Goal: Information Seeking & Learning: Learn about a topic

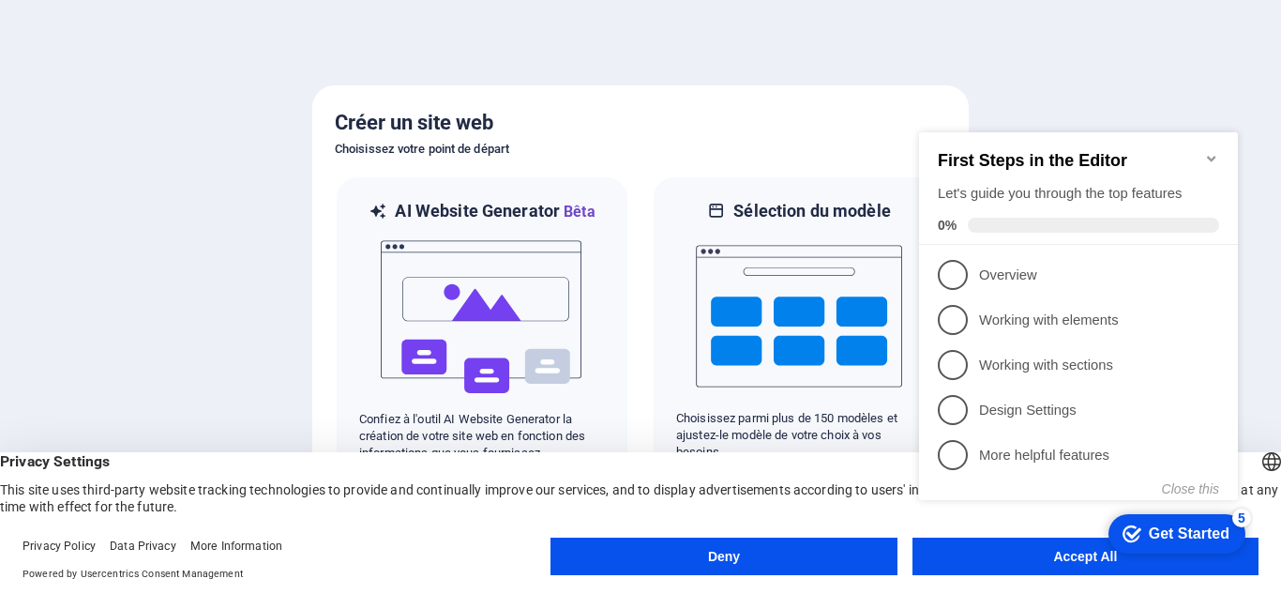
click at [1214, 156] on icon "Minimize checklist" at bounding box center [1211, 159] width 8 height 6
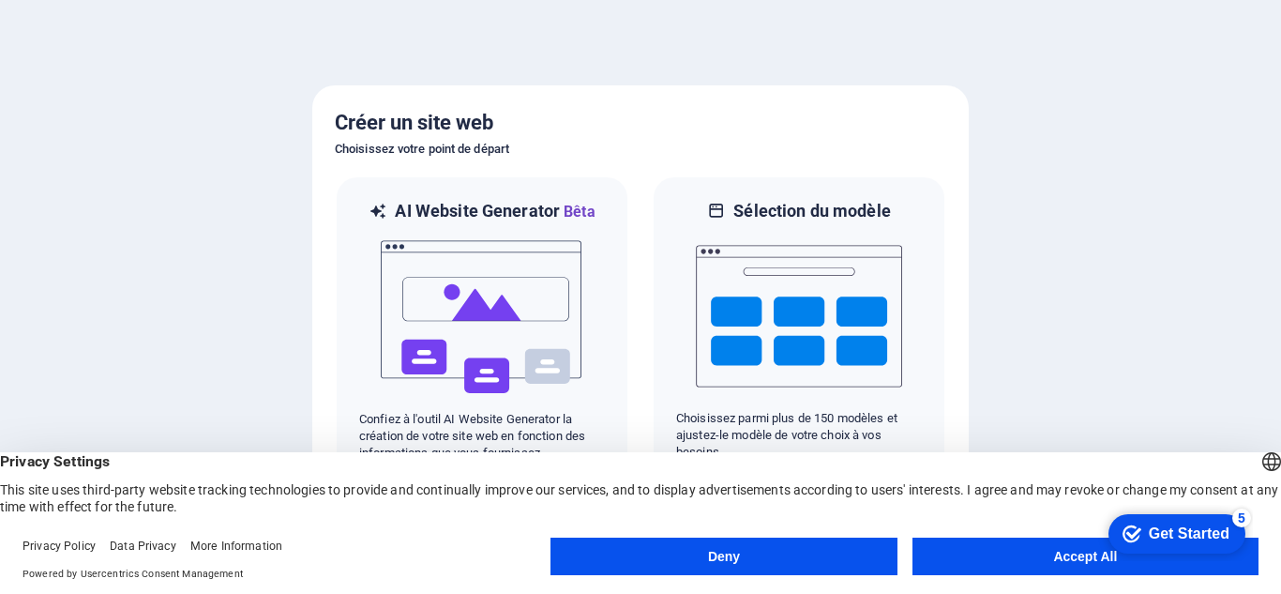
click at [1177, 262] on div at bounding box center [640, 297] width 1281 height 594
click at [1035, 555] on button "Accept All" at bounding box center [1086, 557] width 346 height 38
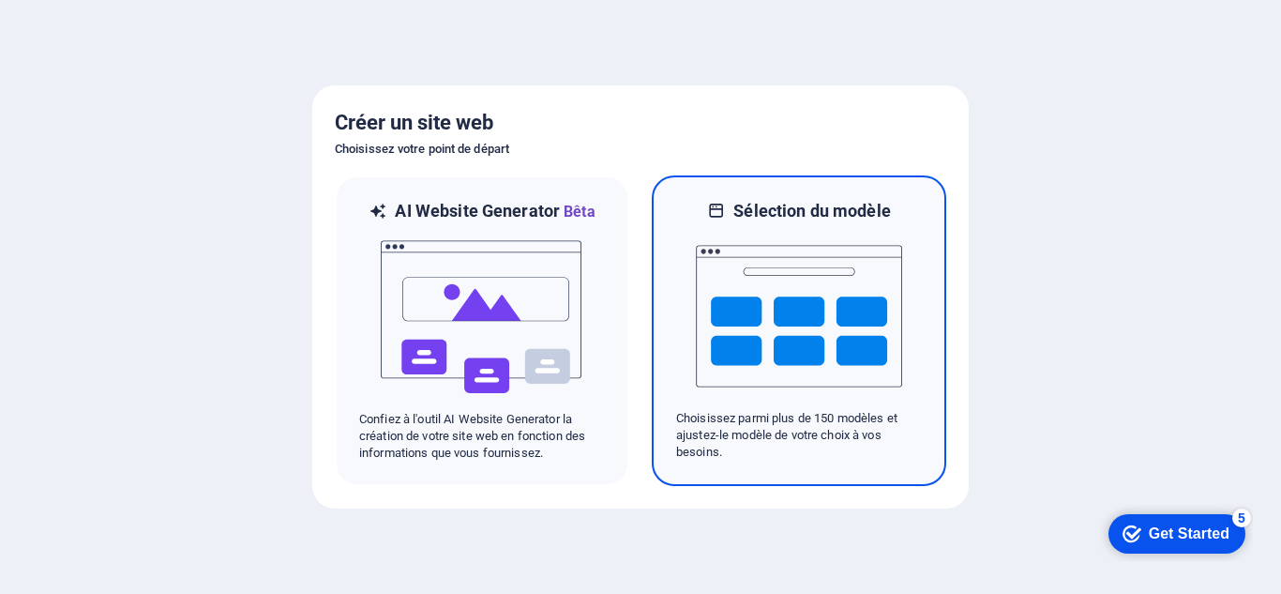
click at [720, 412] on p "Choisissez parmi plus de 150 modèles et ajustez-le modèle de votre choix à vos …" at bounding box center [799, 435] width 246 height 51
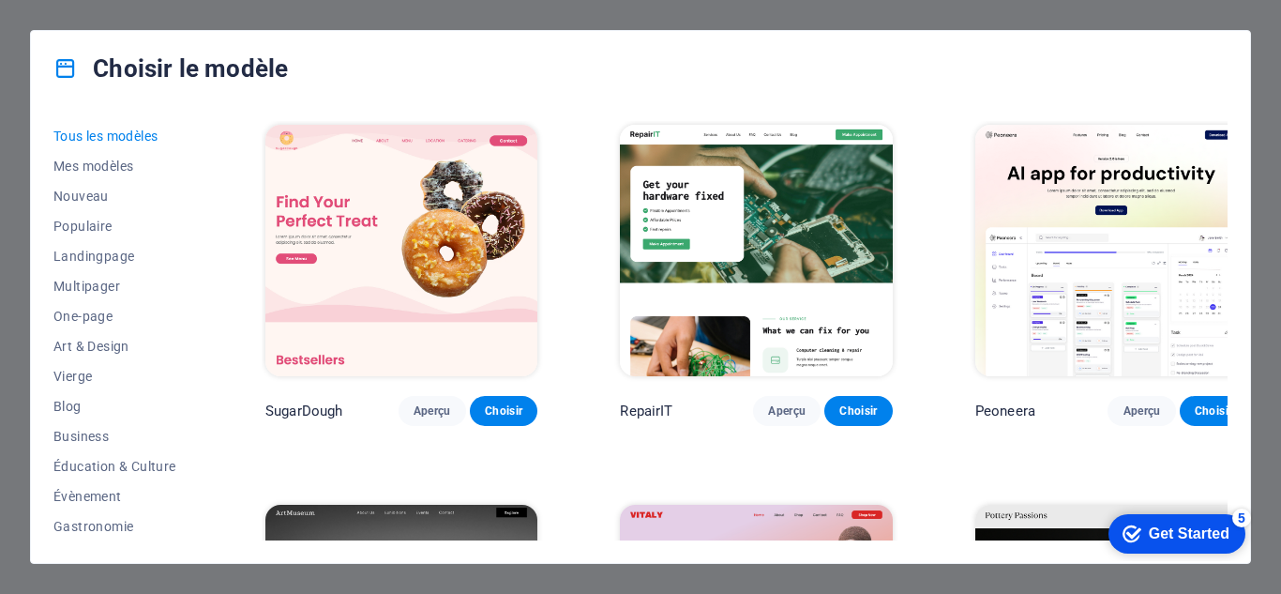
drag, startPoint x: 1222, startPoint y: 129, endPoint x: 1234, endPoint y: 140, distance: 15.9
click at [1233, 168] on div "Tous les modèles Mes modèles Nouveau Populaire Landingpage Multipager One-page …" at bounding box center [641, 334] width 1220 height 457
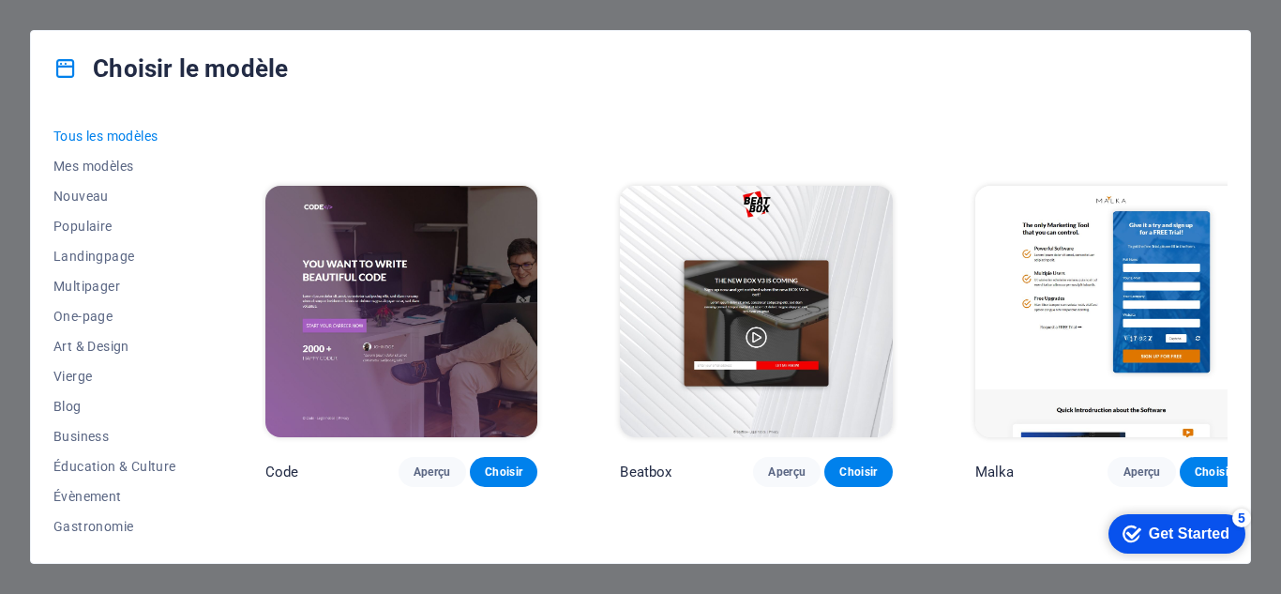
scroll to position [18823, 0]
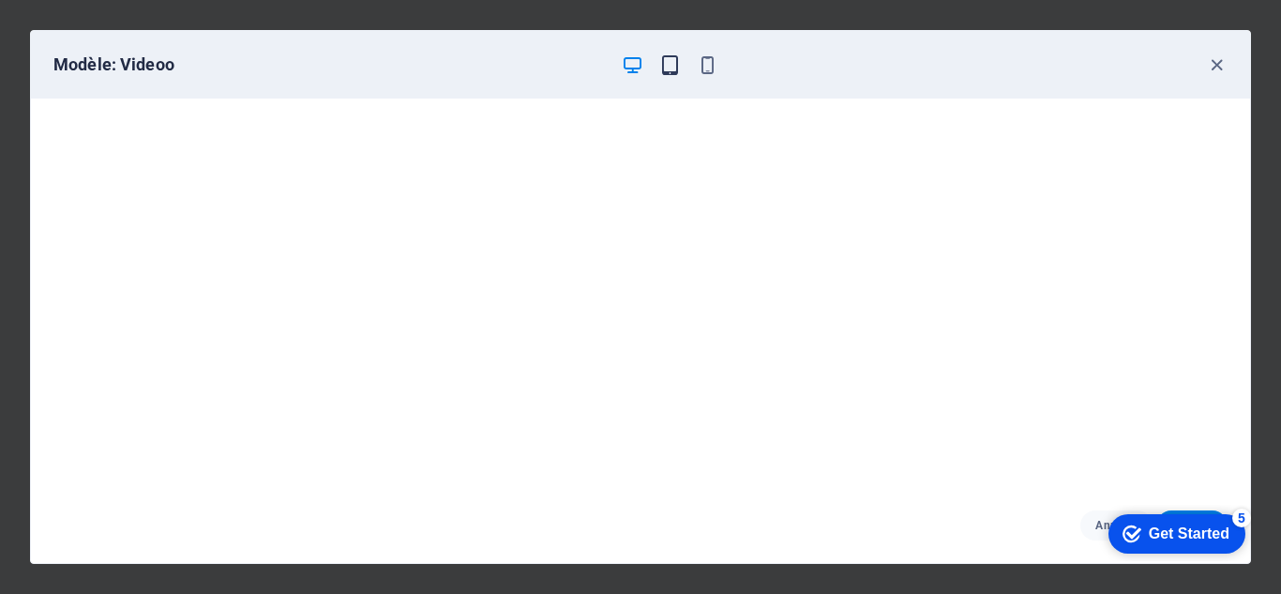
click at [673, 57] on icon "button" at bounding box center [670, 65] width 22 height 22
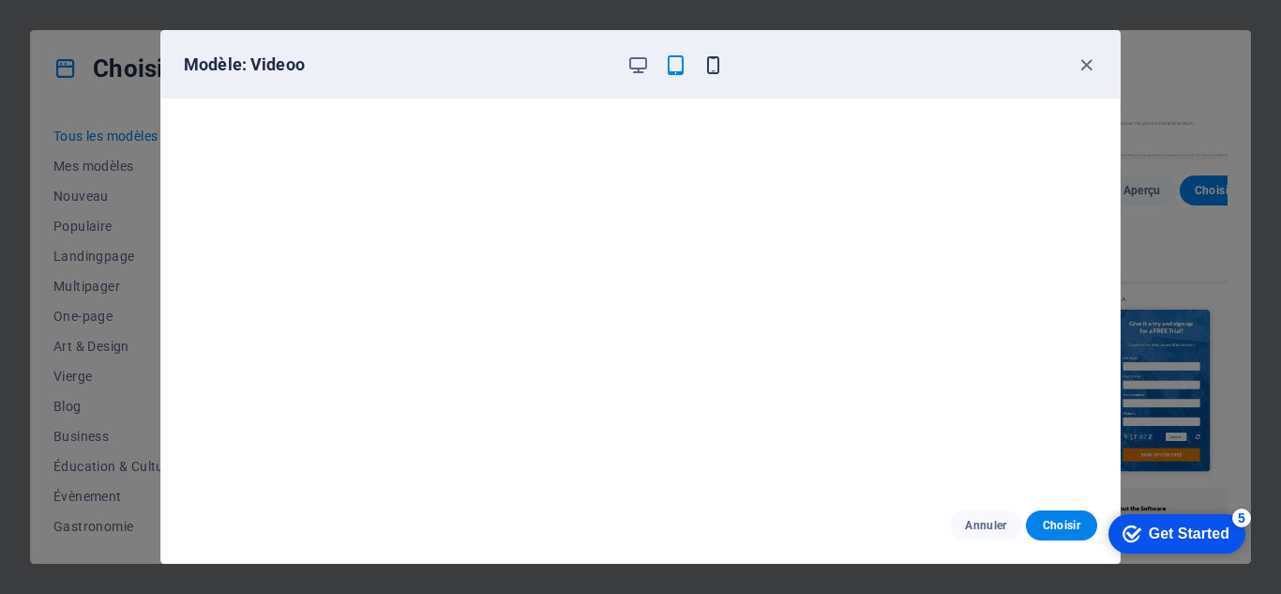
click at [710, 68] on icon "button" at bounding box center [714, 65] width 22 height 22
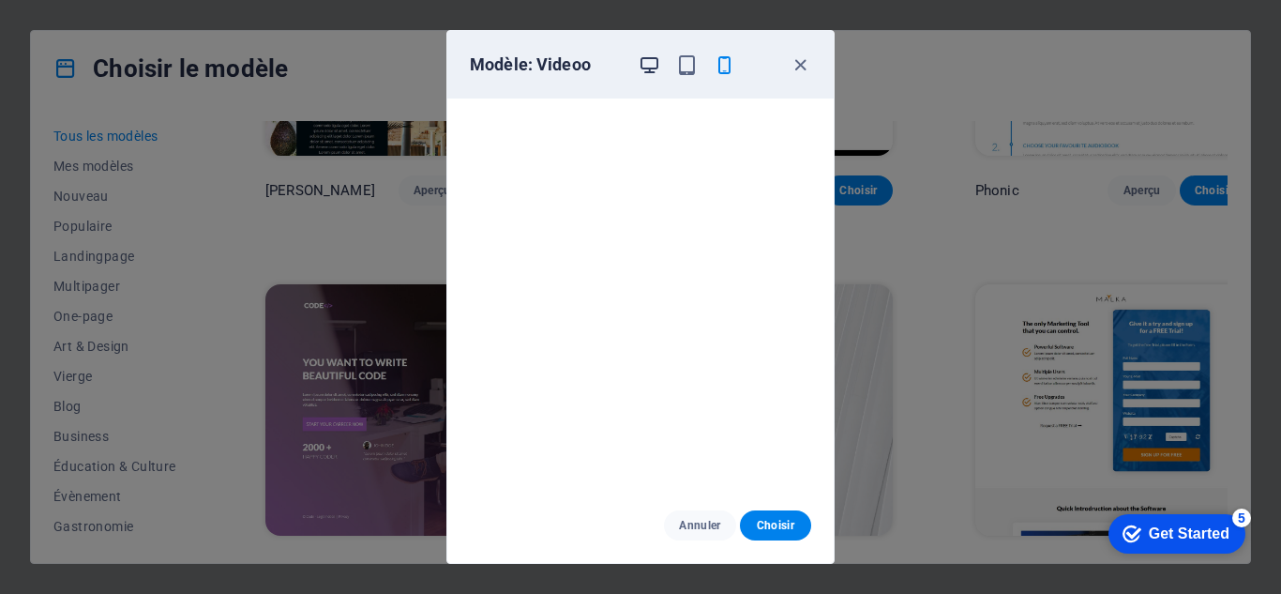
click at [658, 64] on icon "button" at bounding box center [650, 65] width 22 height 22
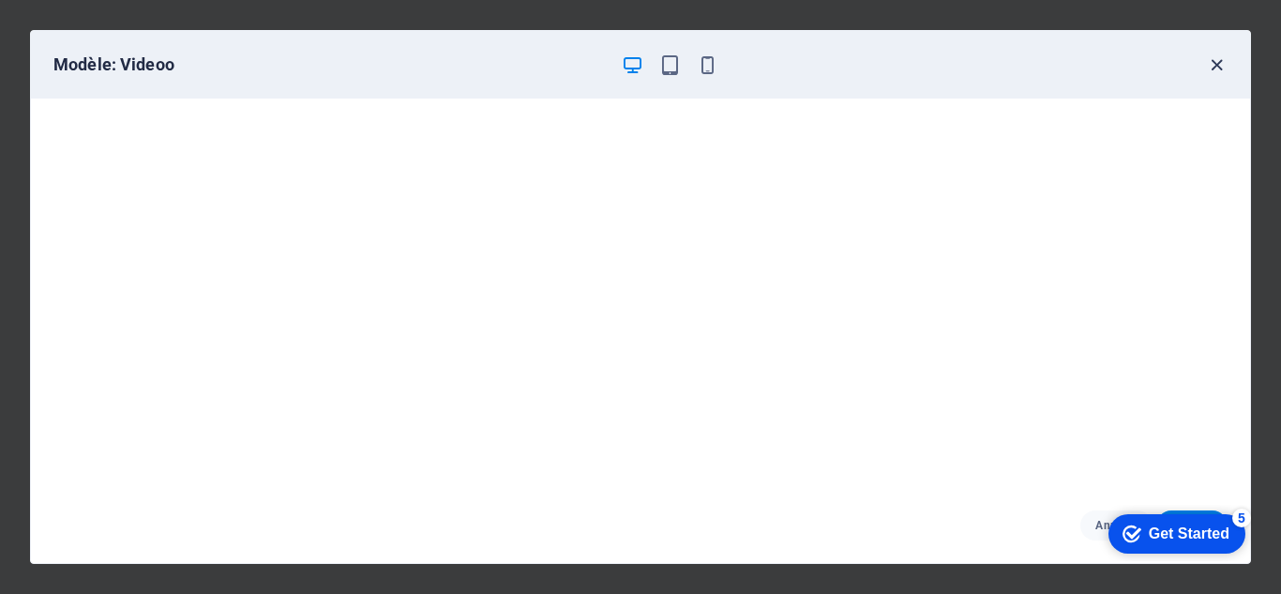
click at [1220, 71] on icon "button" at bounding box center [1217, 65] width 22 height 22
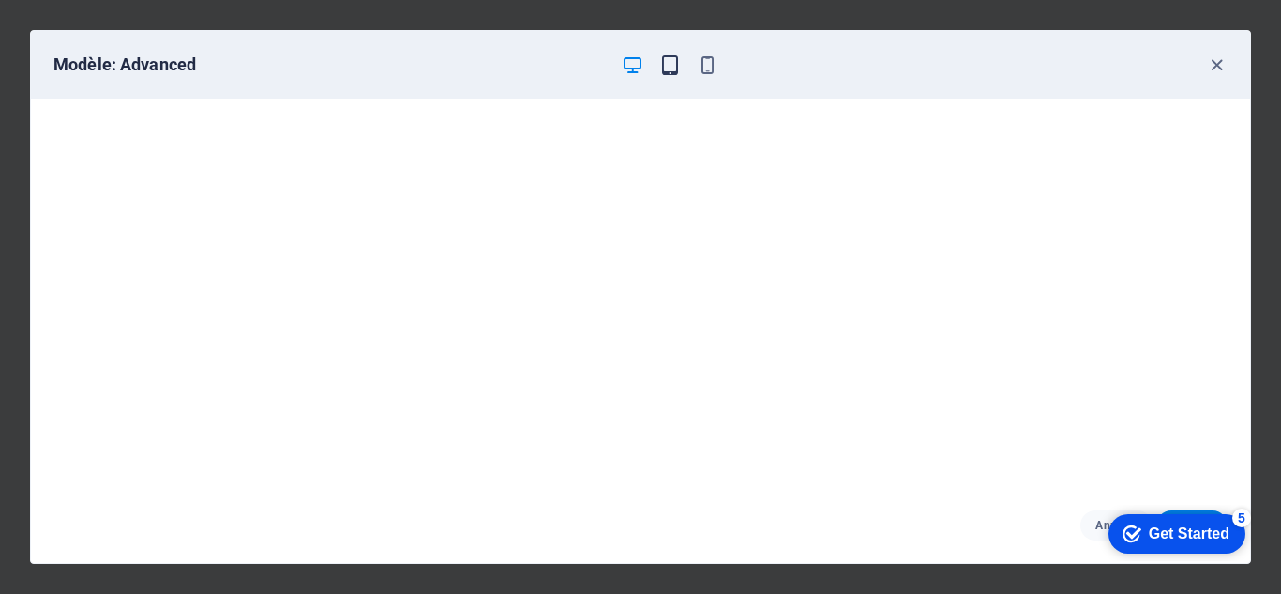
click at [661, 65] on icon "button" at bounding box center [670, 65] width 22 height 22
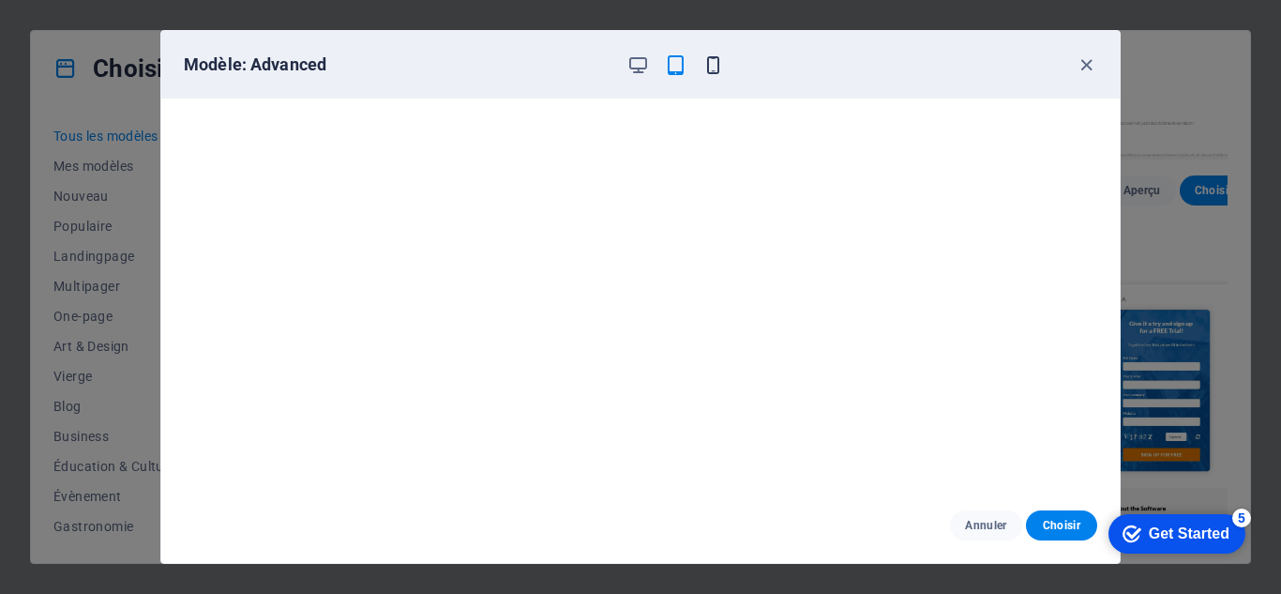
click at [716, 63] on icon "button" at bounding box center [714, 65] width 22 height 22
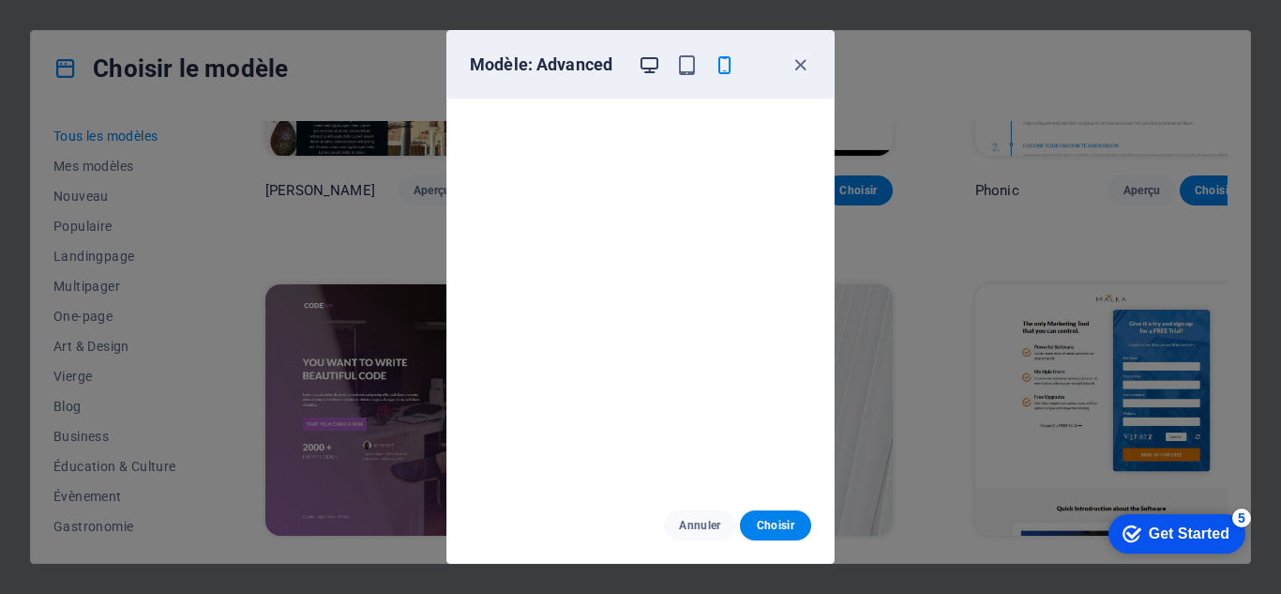
click at [643, 61] on icon "button" at bounding box center [650, 65] width 22 height 22
